Goal: Find specific page/section: Find specific page/section

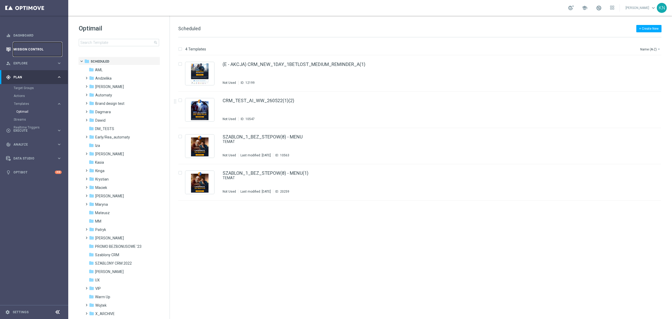
click at [26, 51] on link "Mission Control" at bounding box center [37, 49] width 48 height 14
